Goal: Find contact information: Find contact information

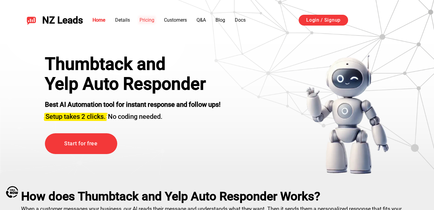
click at [151, 21] on link "Pricing" at bounding box center [147, 20] width 15 height 6
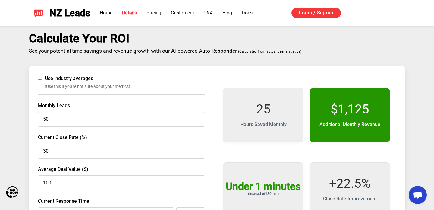
scroll to position [903, 0]
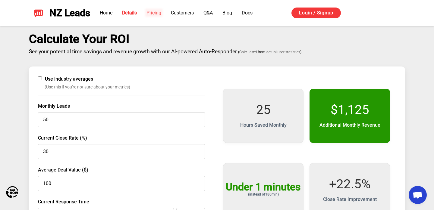
click at [158, 14] on link "Pricing" at bounding box center [153, 13] width 15 height 6
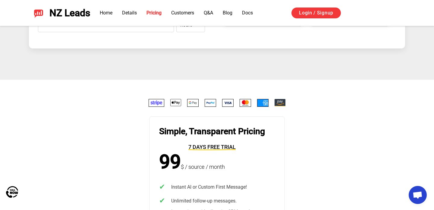
scroll to position [985, 0]
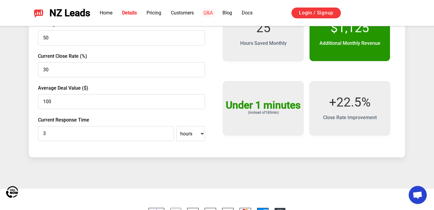
click at [212, 14] on link "Q&A" at bounding box center [207, 13] width 9 height 6
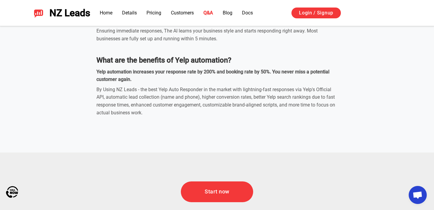
scroll to position [1937, 0]
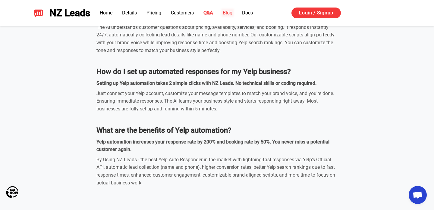
click at [230, 13] on link "Blog" at bounding box center [228, 13] width 10 height 6
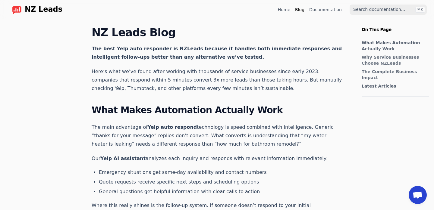
click at [290, 11] on link "Home" at bounding box center [284, 10] width 12 height 6
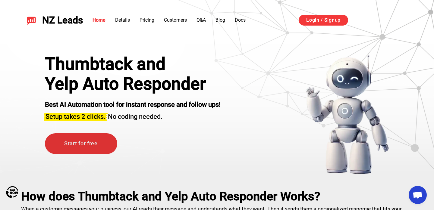
click at [88, 143] on link "Start for free" at bounding box center [81, 143] width 72 height 21
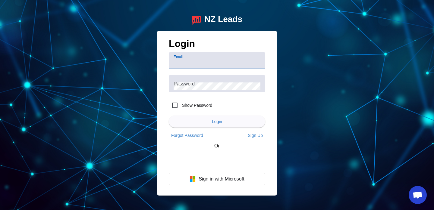
click at [190, 55] on div "Email" at bounding box center [217, 60] width 87 height 17
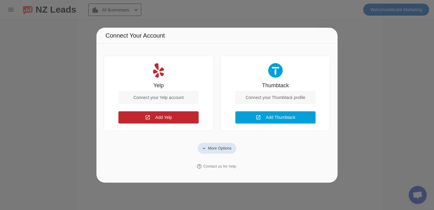
click at [225, 147] on span "More Options" at bounding box center [220, 149] width 24 height 6
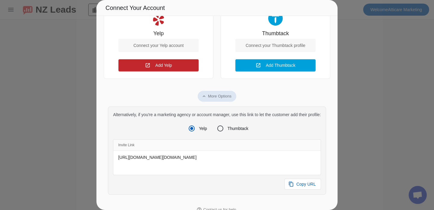
scroll to position [26, 0]
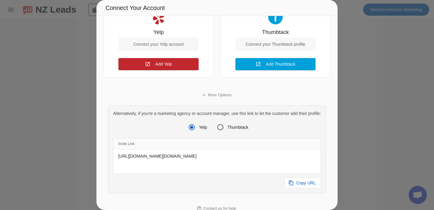
click at [363, 118] on div at bounding box center [217, 105] width 434 height 210
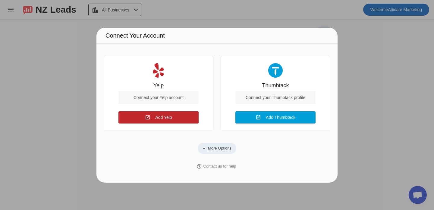
click at [221, 146] on span "More Options" at bounding box center [220, 149] width 24 height 6
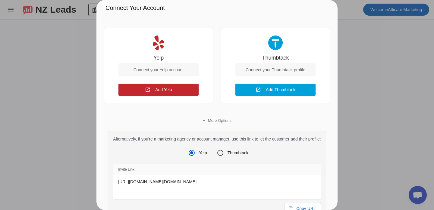
scroll to position [52, 0]
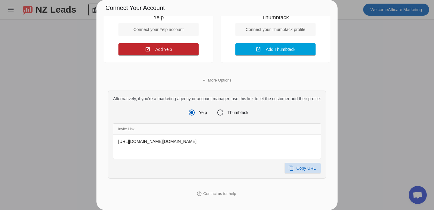
click at [309, 169] on span "Copy URL" at bounding box center [306, 168] width 20 height 6
click at [359, 114] on div at bounding box center [217, 105] width 434 height 210
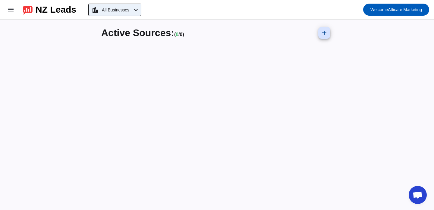
click at [127, 10] on span "All Businesses" at bounding box center [115, 10] width 27 height 8
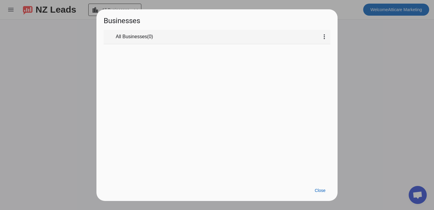
click at [164, 40] on mat-tree-node "expand_more All Businesses ( 0 ) more_vert" at bounding box center [217, 37] width 227 height 14
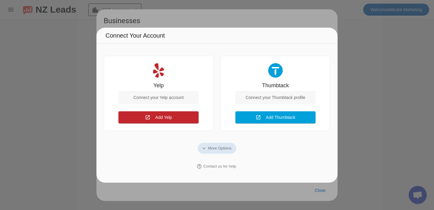
click at [369, 73] on div at bounding box center [217, 105] width 434 height 210
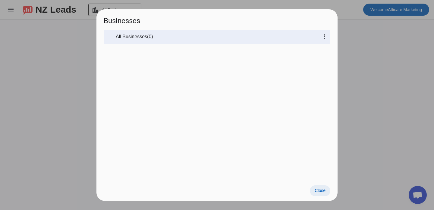
click at [321, 189] on span "Close" at bounding box center [320, 190] width 11 height 5
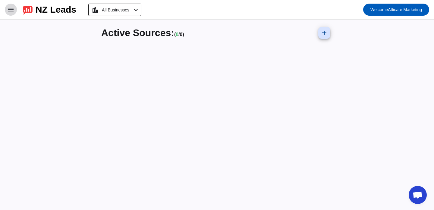
click at [7, 14] on span at bounding box center [11, 9] width 14 height 14
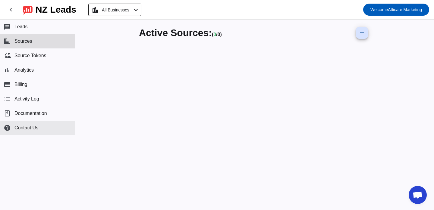
click at [36, 127] on span "Contact Us" at bounding box center [26, 127] width 24 height 5
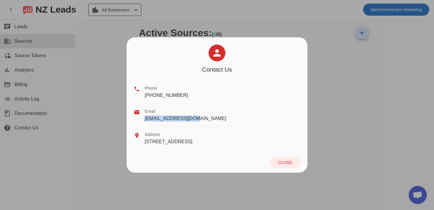
copy span "[EMAIL_ADDRESS][DOMAIN_NAME]"
drag, startPoint x: 197, startPoint y: 121, endPoint x: 144, endPoint y: 120, distance: 52.7
click at [144, 120] on div "email Email [EMAIL_ADDRESS][DOMAIN_NAME]" at bounding box center [217, 115] width 166 height 23
click at [285, 165] on span "Close" at bounding box center [285, 162] width 14 height 5
